Goal: Information Seeking & Learning: Learn about a topic

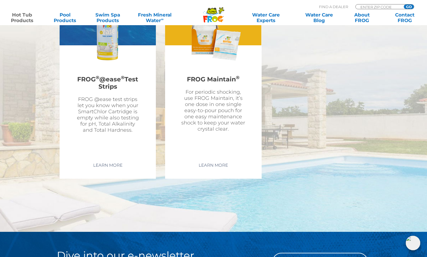
scroll to position [1624, 0]
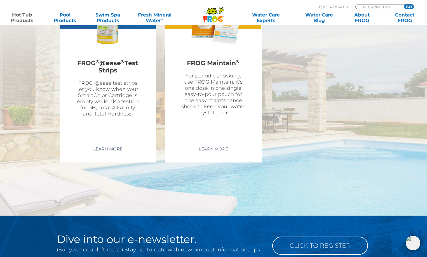
click at [216, 57] on h2 "FROG Maintain ®" at bounding box center [214, 63] width 66 height 13
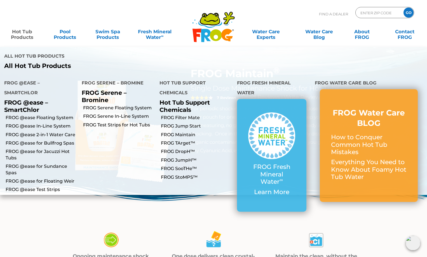
drag, startPoint x: 23, startPoint y: 33, endPoint x: 50, endPoint y: 32, distance: 27.5
click at [23, 33] on link "Hot Tub Products" at bounding box center [22, 31] width 33 height 11
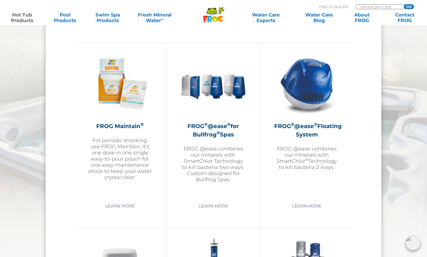
scroll to position [616, 0]
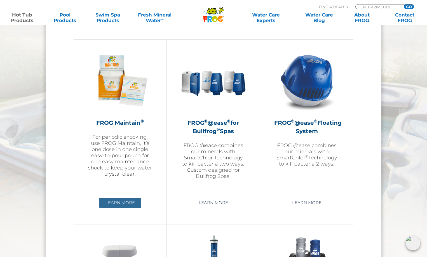
click at [120, 202] on link "Learn More" at bounding box center [120, 203] width 42 height 10
